Goal: Task Accomplishment & Management: Complete application form

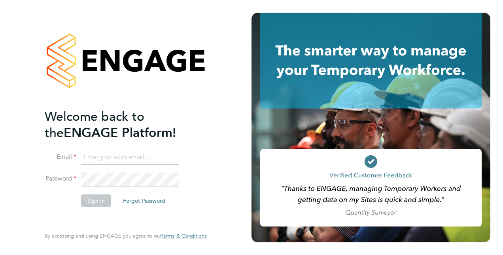
type input "[EMAIL_ADDRESS][DOMAIN_NAME]"
click at [102, 204] on button "Sign In" at bounding box center [96, 200] width 30 height 13
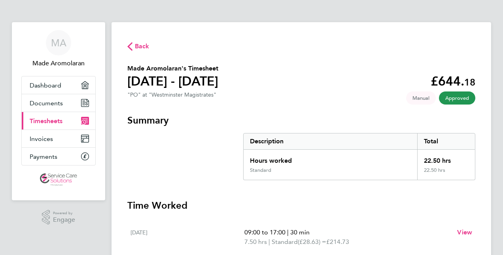
click at [49, 123] on span "Timesheets" at bounding box center [46, 121] width 33 height 8
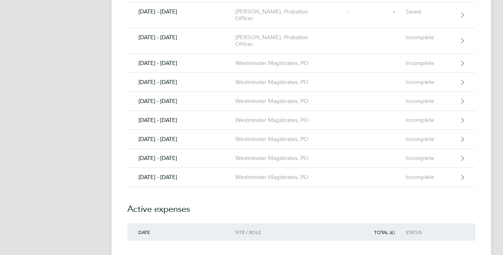
scroll to position [511, 0]
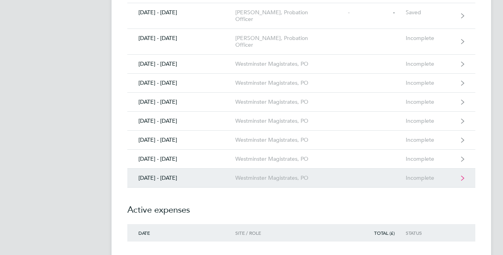
click at [176, 174] on div "25 - 31 Aug 2025" at bounding box center [181, 177] width 108 height 7
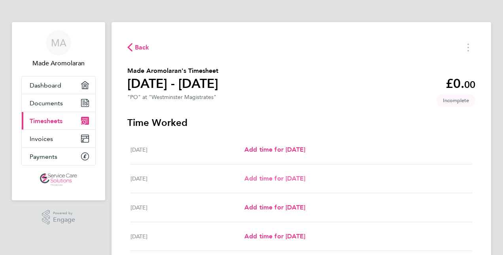
click at [282, 180] on span "Add time for Tue 26 Aug" at bounding box center [274, 178] width 61 height 8
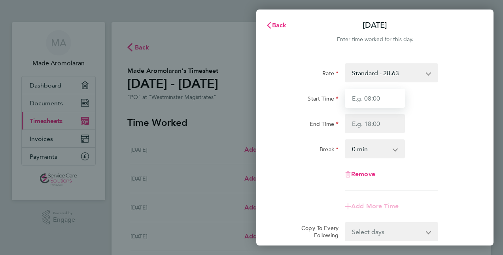
click at [361, 99] on input "Start Time" at bounding box center [375, 98] width 60 height 19
type input "09:00"
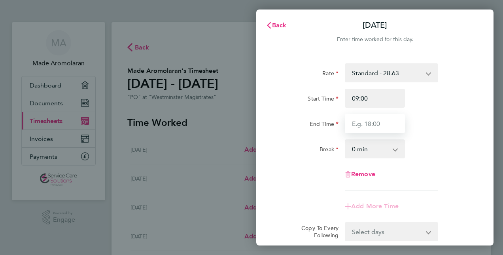
type input "17:00"
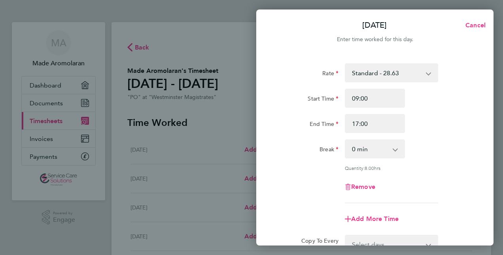
click at [398, 154] on app-icon-cross-button at bounding box center [399, 148] width 9 height 17
click at [391, 150] on select "0 min 15 min 30 min 45 min 60 min 75 min 90 min" at bounding box center [370, 148] width 49 height 17
select select "30"
click at [346, 140] on select "0 min 15 min 30 min 45 min 60 min 75 min 90 min" at bounding box center [370, 148] width 49 height 17
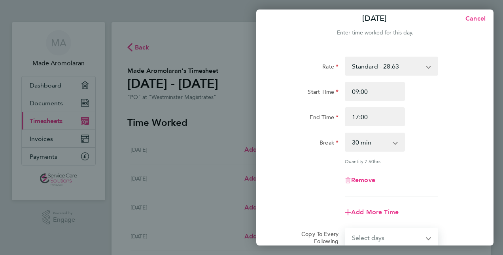
click at [426, 240] on select "Select days Day Weekday (Mon-Fri) Weekend (Sat-Sun) Wednesday Thursday Friday S…" at bounding box center [387, 237] width 83 height 17
select select "WED"
click at [346, 229] on select "Select days Day Weekday (Mon-Fri) Weekend (Sat-Sun) Wednesday Thursday Friday S…" at bounding box center [387, 237] width 83 height 17
select select "2025-08-31"
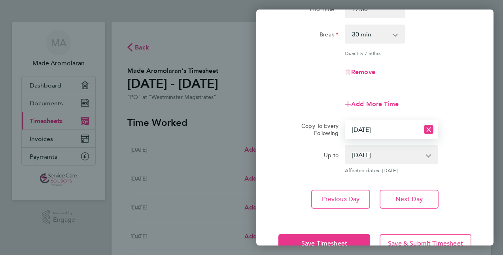
scroll to position [137, 0]
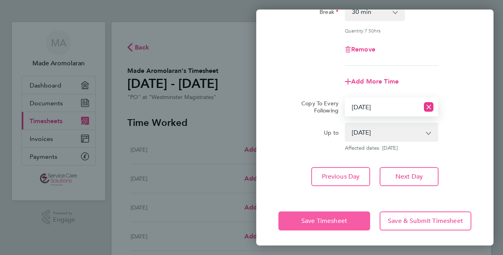
click at [351, 218] on button "Save Timesheet" at bounding box center [324, 220] width 92 height 19
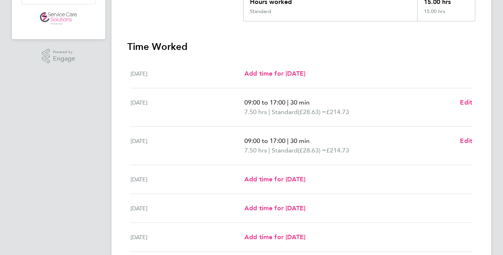
scroll to position [162, 0]
click at [291, 178] on span "Add time for Thu 28 Aug" at bounding box center [274, 178] width 61 height 8
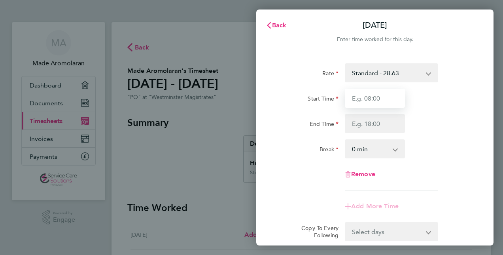
click at [380, 94] on input "Start Time" at bounding box center [375, 98] width 60 height 19
type input "09:00"
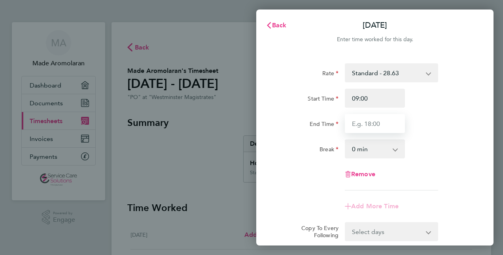
type input "17:00"
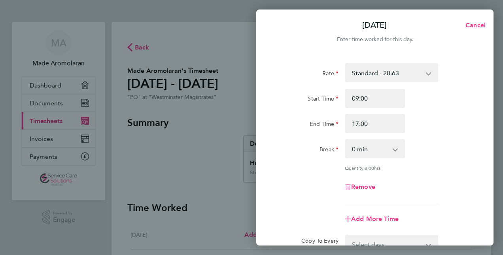
click at [373, 149] on select "0 min 15 min 30 min 45 min 60 min 75 min 90 min" at bounding box center [370, 148] width 49 height 17
select select "30"
click at [346, 140] on select "0 min 15 min 30 min 45 min 60 min 75 min 90 min" at bounding box center [370, 148] width 49 height 17
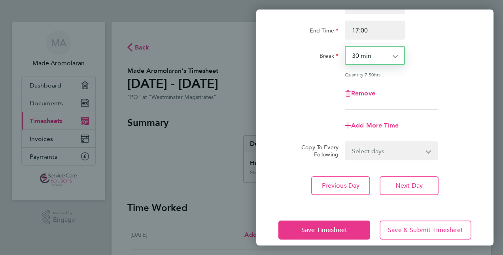
scroll to position [102, 0]
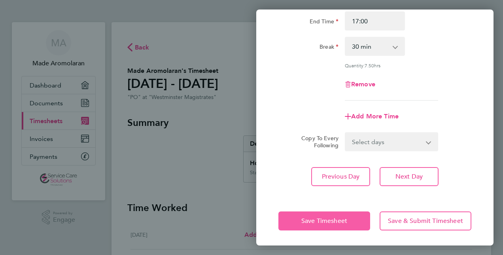
click at [297, 218] on button "Save Timesheet" at bounding box center [324, 220] width 92 height 19
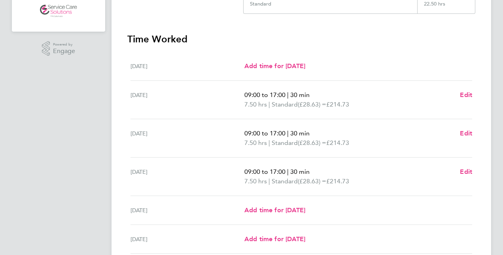
scroll to position [265, 0]
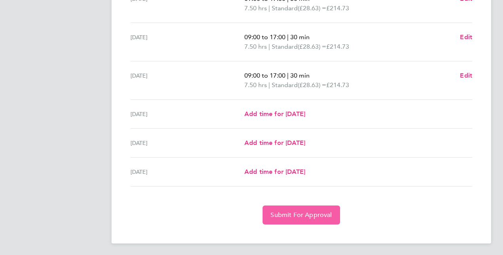
click at [287, 208] on button "Submit For Approval" at bounding box center [301, 214] width 77 height 19
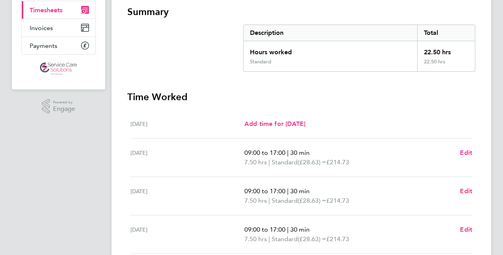
scroll to position [0, 0]
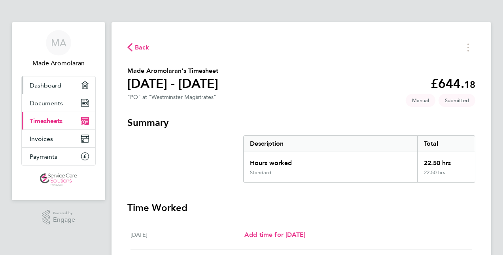
click at [43, 83] on span "Dashboard" at bounding box center [46, 85] width 32 height 8
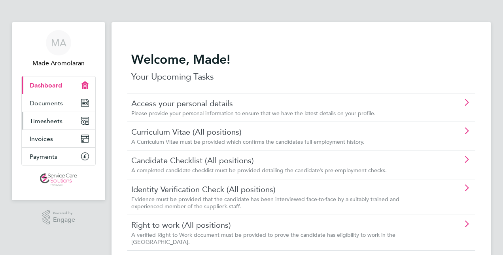
click at [43, 125] on link "Timesheets" at bounding box center [59, 120] width 74 height 17
